Goal: Navigation & Orientation: Find specific page/section

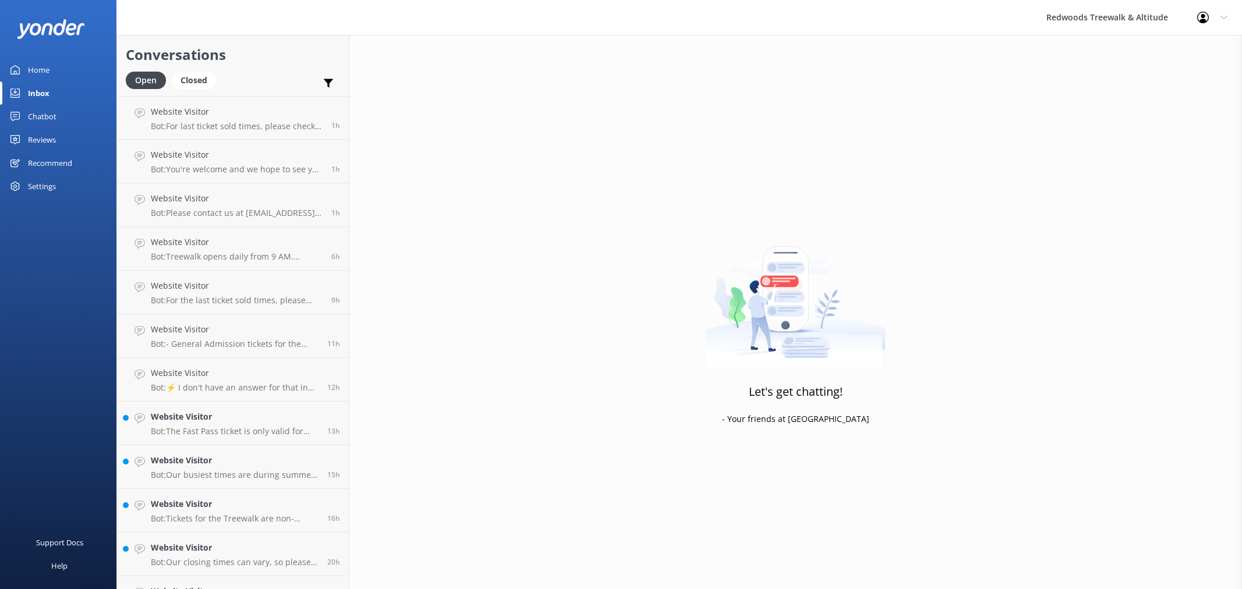
click at [42, 62] on div "Home" at bounding box center [39, 69] width 22 height 23
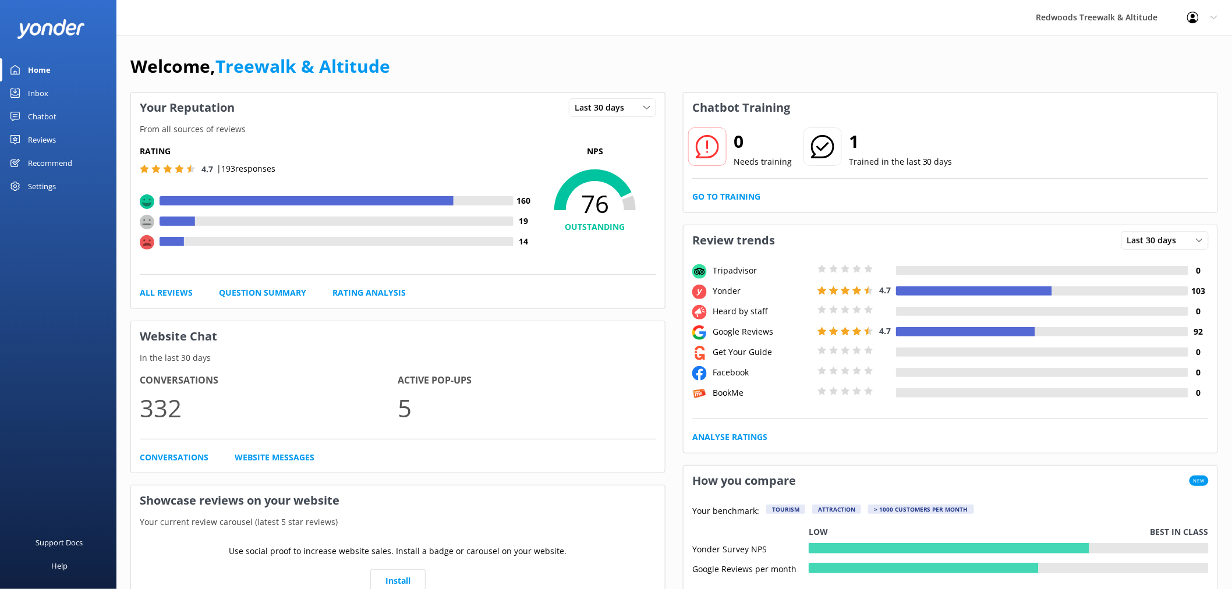
click at [72, 137] on link "Reviews" at bounding box center [58, 139] width 116 height 23
